Goal: Find specific page/section: Find specific page/section

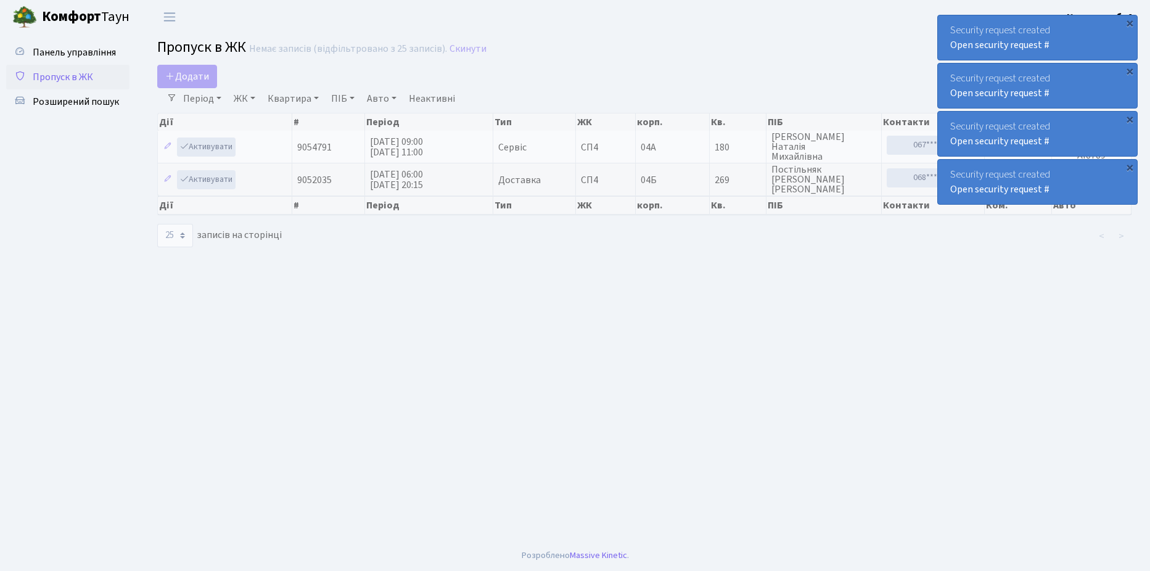
select select "25"
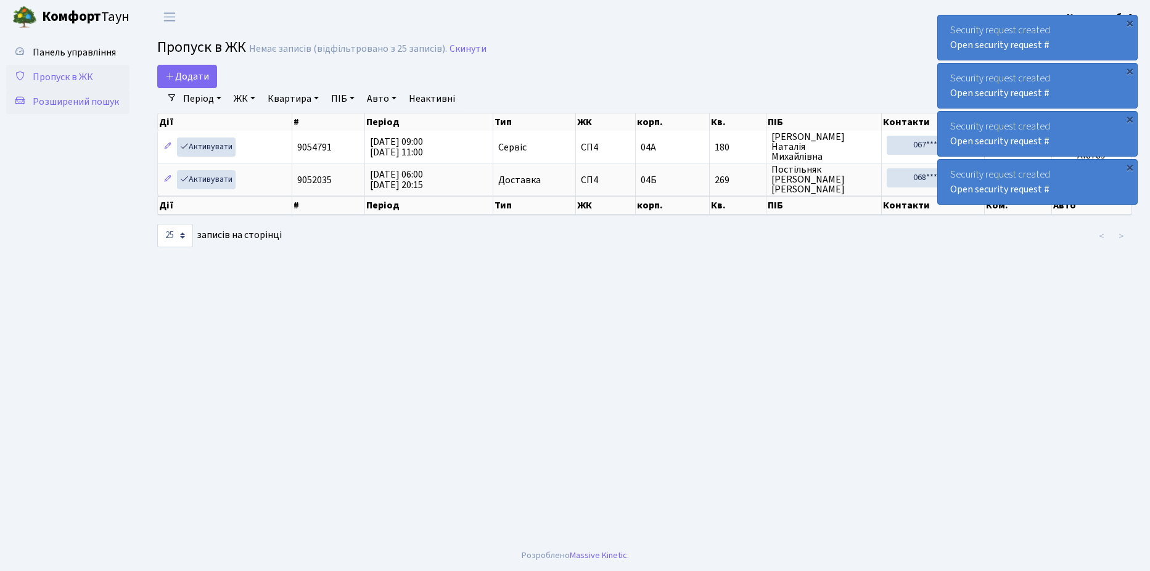
click at [83, 102] on span "Розширений пошук" at bounding box center [76, 102] width 86 height 14
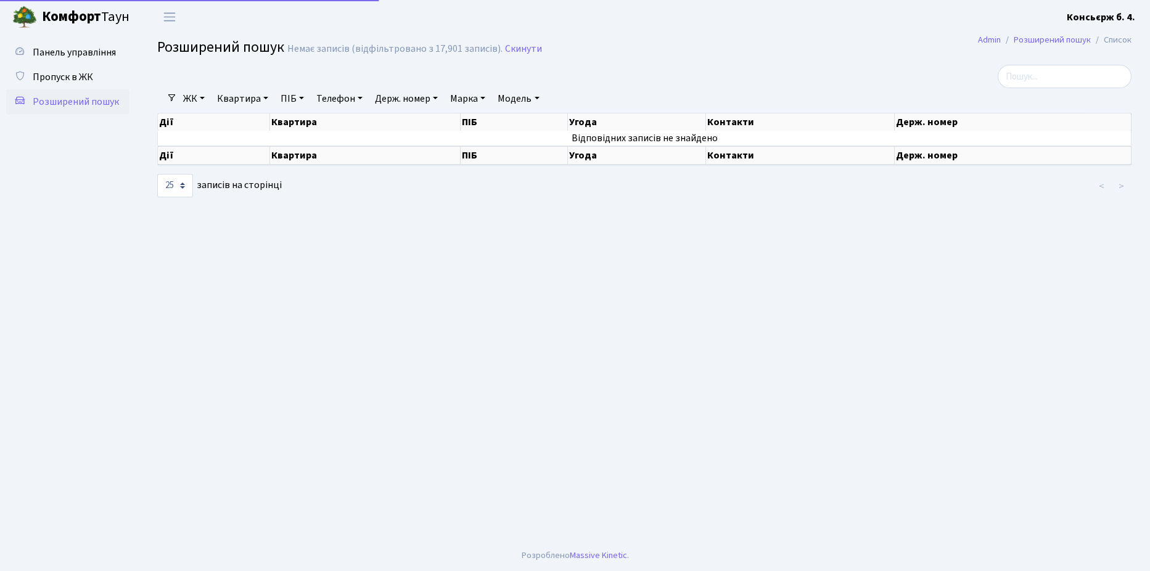
select select "25"
click at [70, 77] on span "Пропуск в ЖК" at bounding box center [63, 77] width 60 height 14
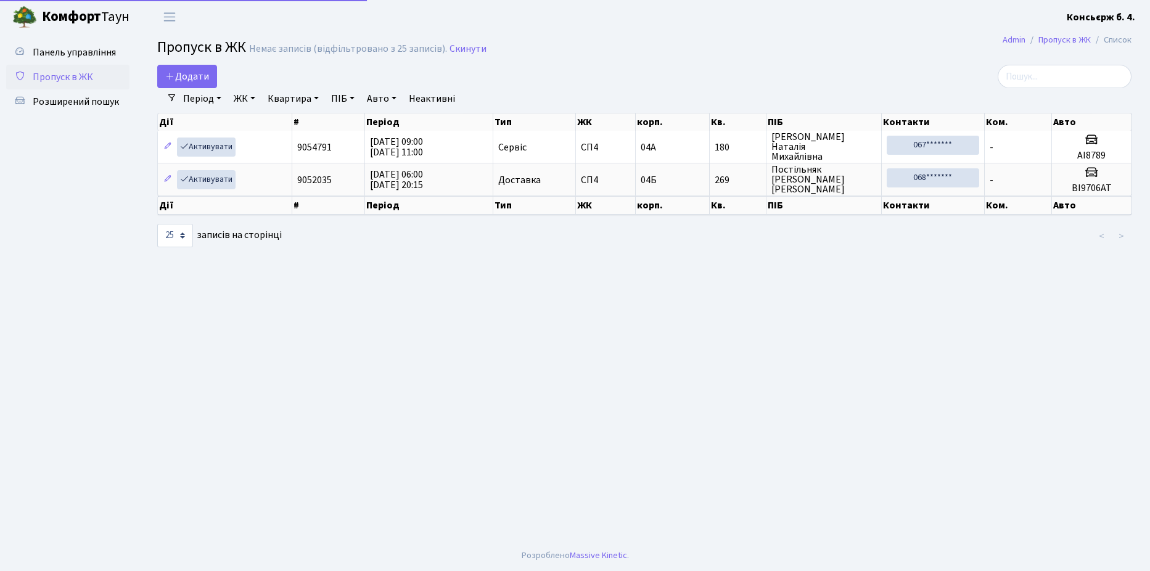
select select "25"
